Goal: Navigation & Orientation: Go to known website

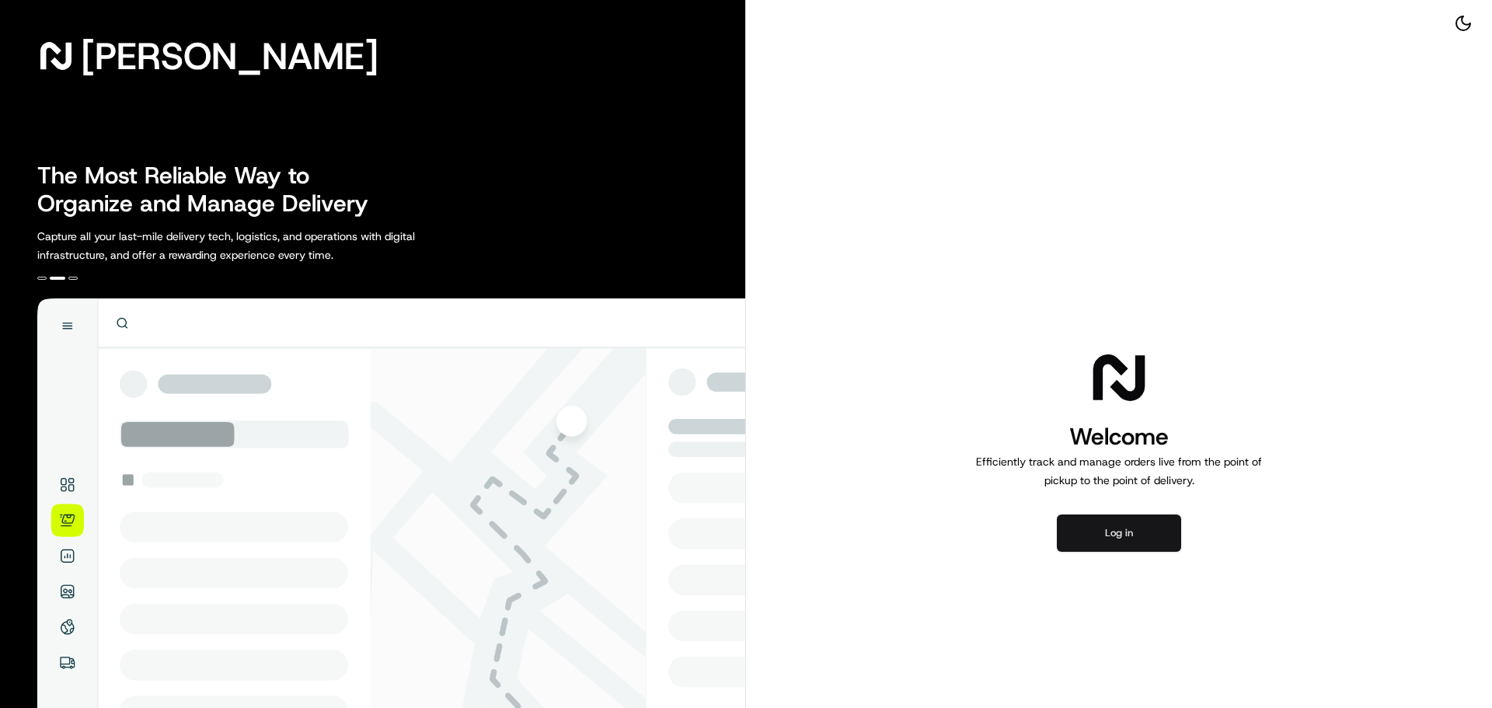
click at [1126, 533] on button "Log in" at bounding box center [1119, 533] width 124 height 37
